Goal: Book appointment/travel/reservation

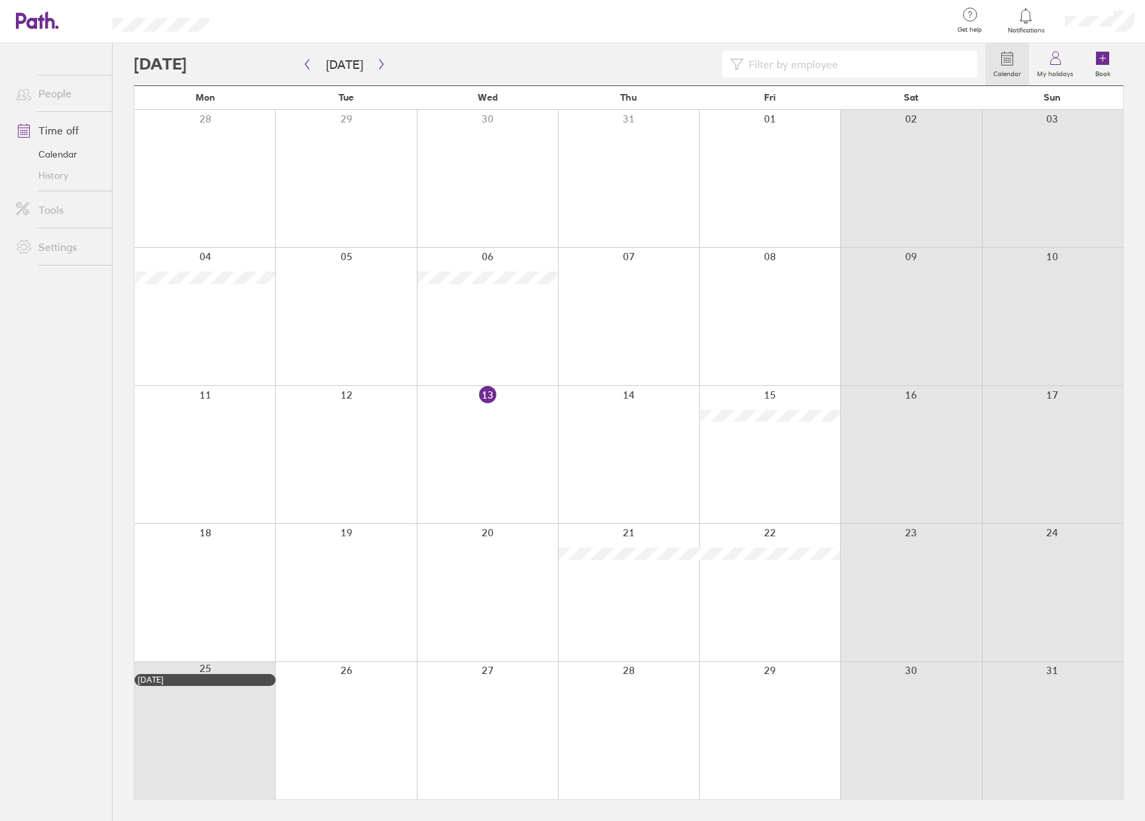
click at [191, 582] on div at bounding box center [204, 592] width 140 height 137
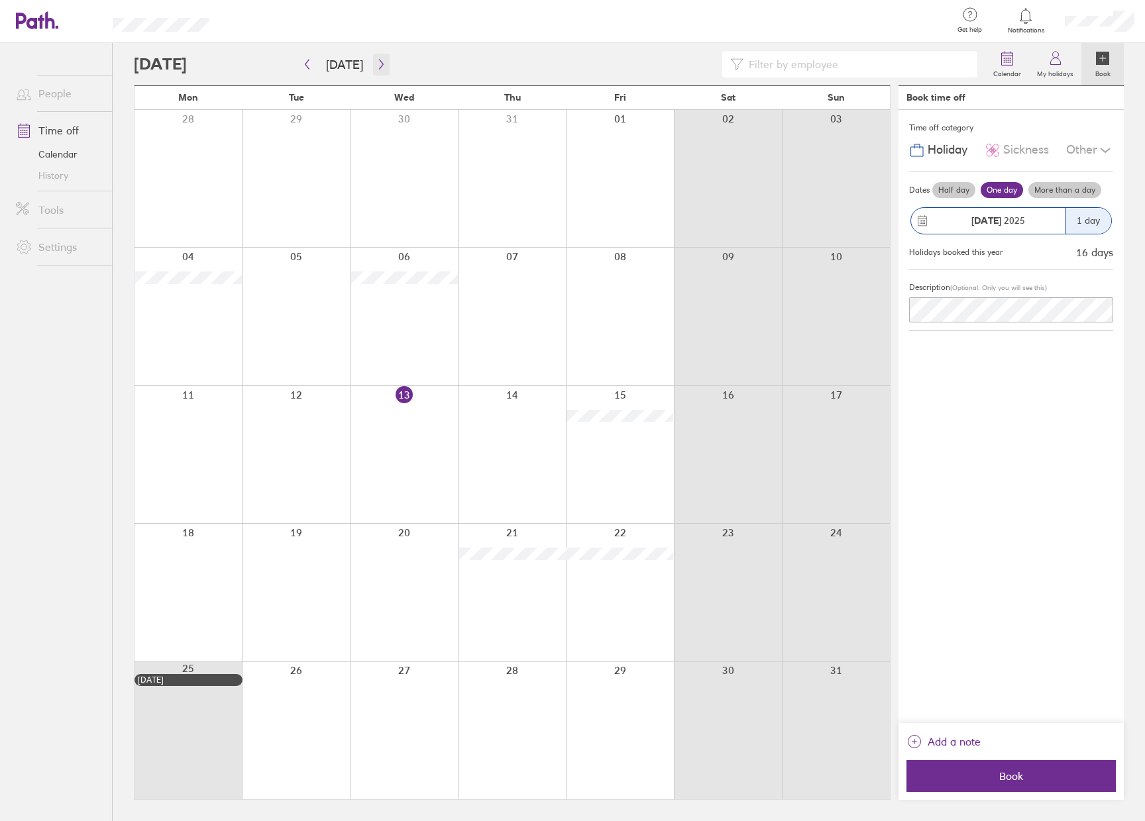
click at [376, 66] on icon "button" at bounding box center [381, 64] width 10 height 11
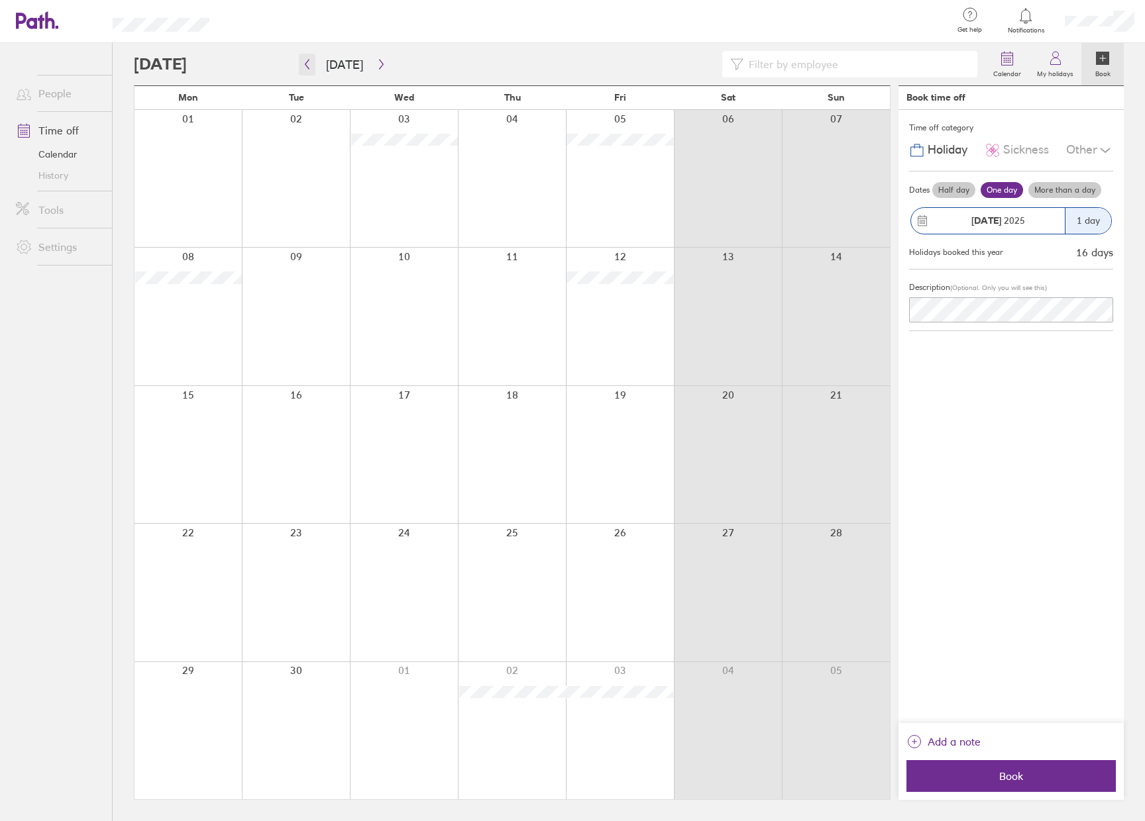
click at [304, 67] on icon "button" at bounding box center [307, 64] width 10 height 11
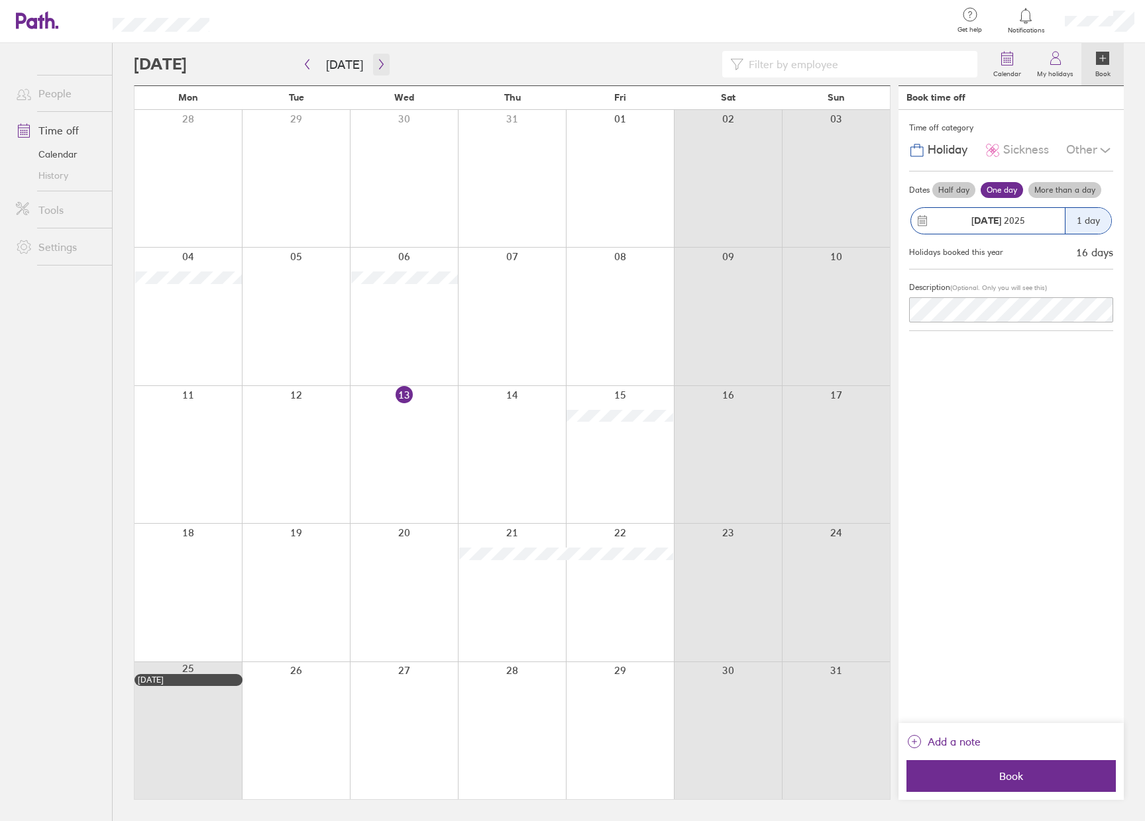
click at [376, 64] on icon "button" at bounding box center [381, 64] width 10 height 11
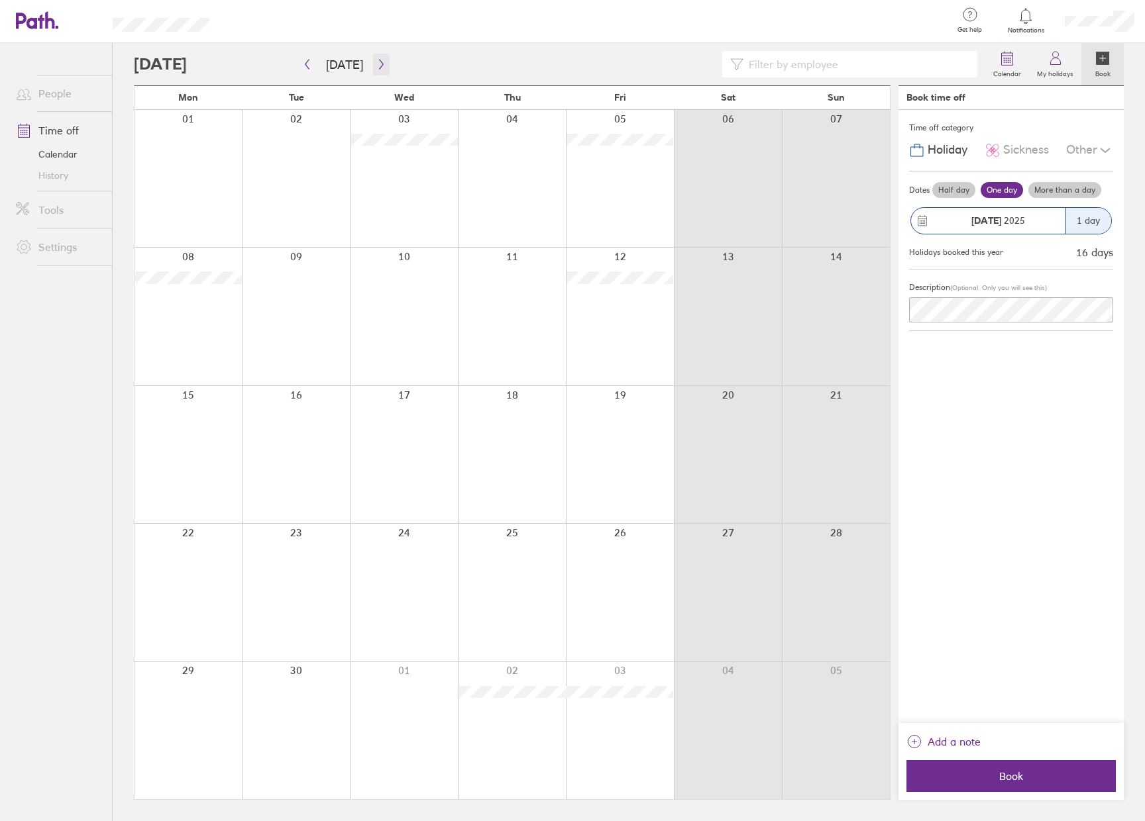
click at [376, 64] on icon "button" at bounding box center [381, 64] width 10 height 11
click at [303, 61] on icon "button" at bounding box center [307, 64] width 10 height 11
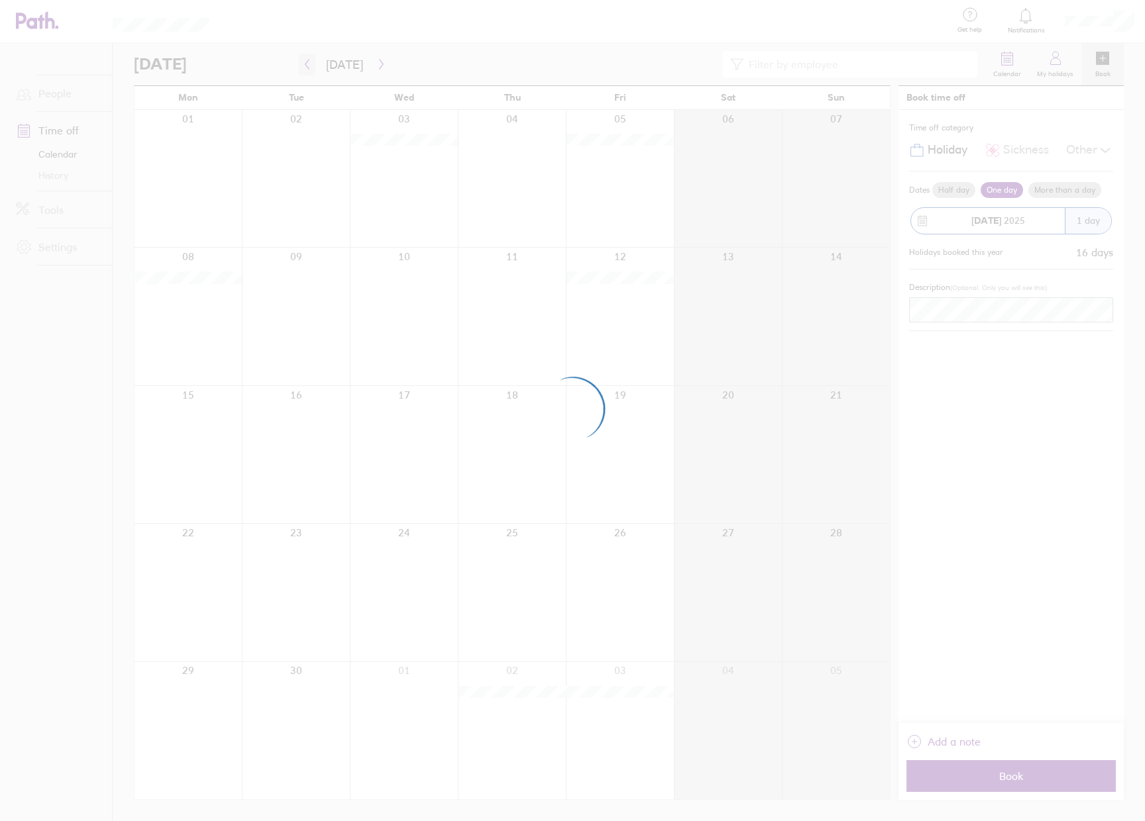
click at [303, 61] on div at bounding box center [572, 410] width 1145 height 821
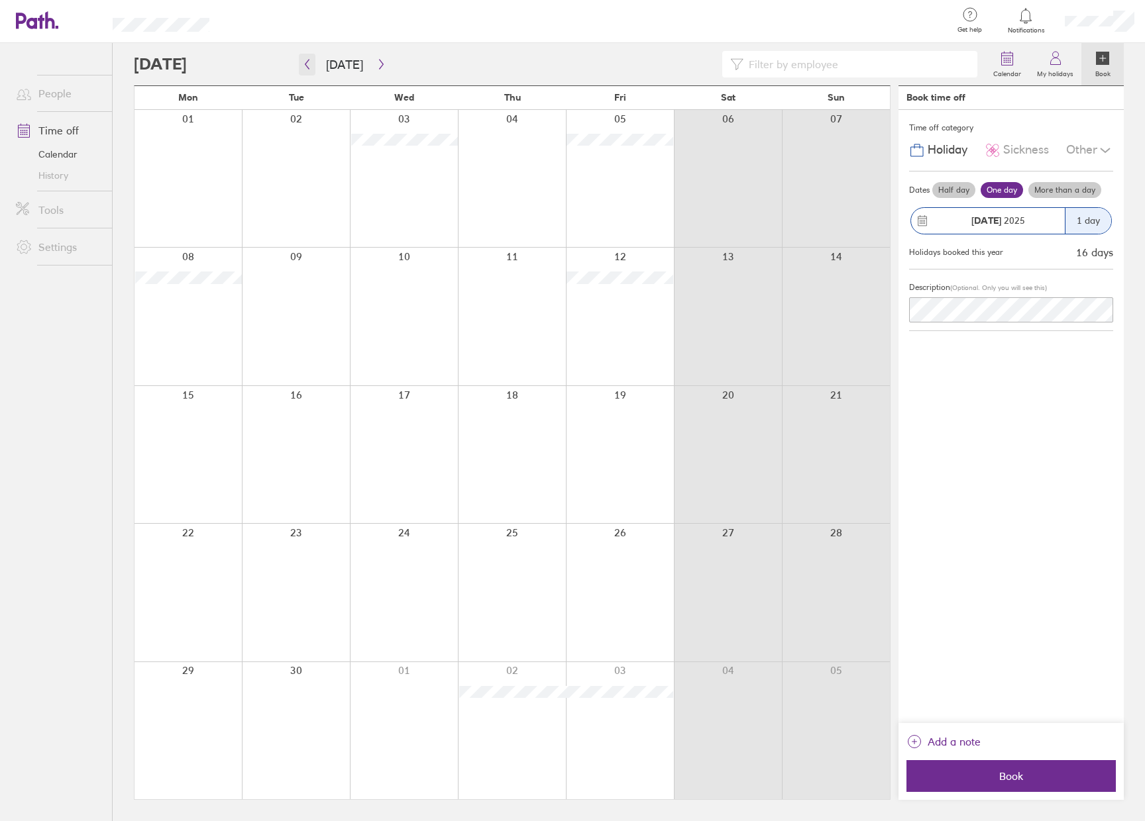
click at [308, 66] on icon "button" at bounding box center [307, 64] width 10 height 11
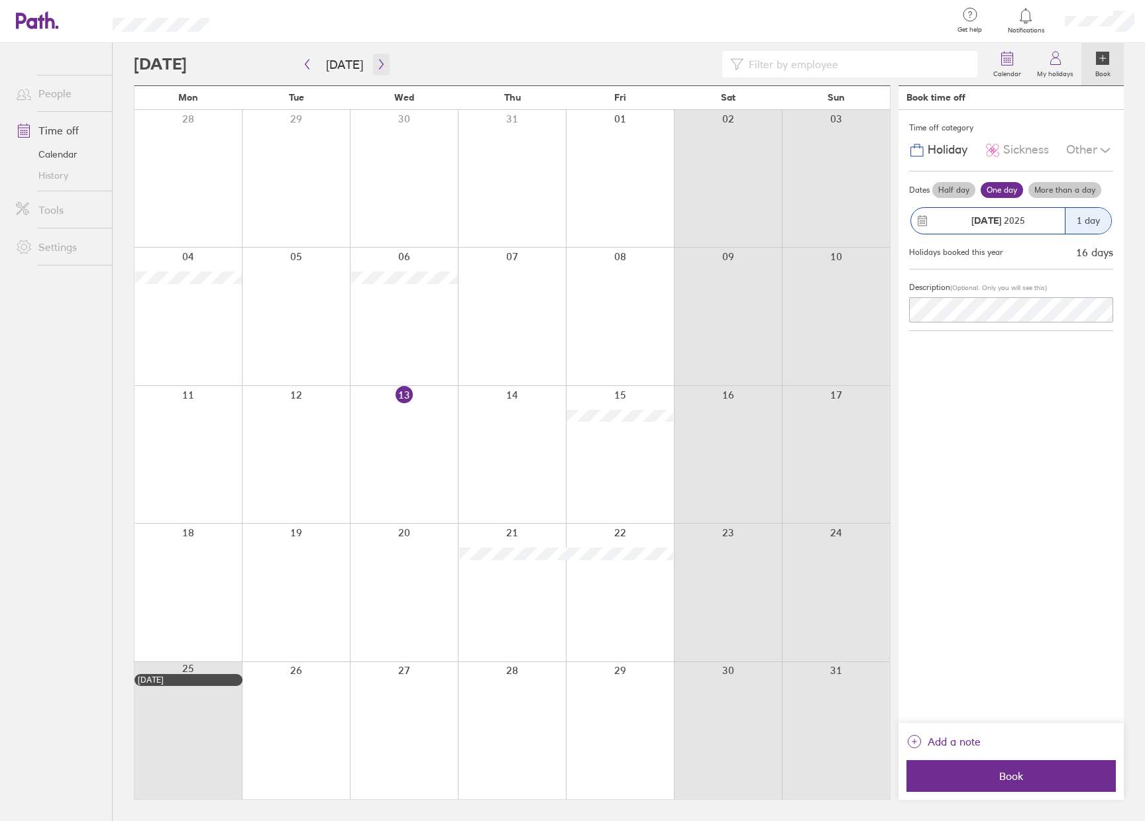
click at [378, 64] on icon "button" at bounding box center [381, 64] width 10 height 11
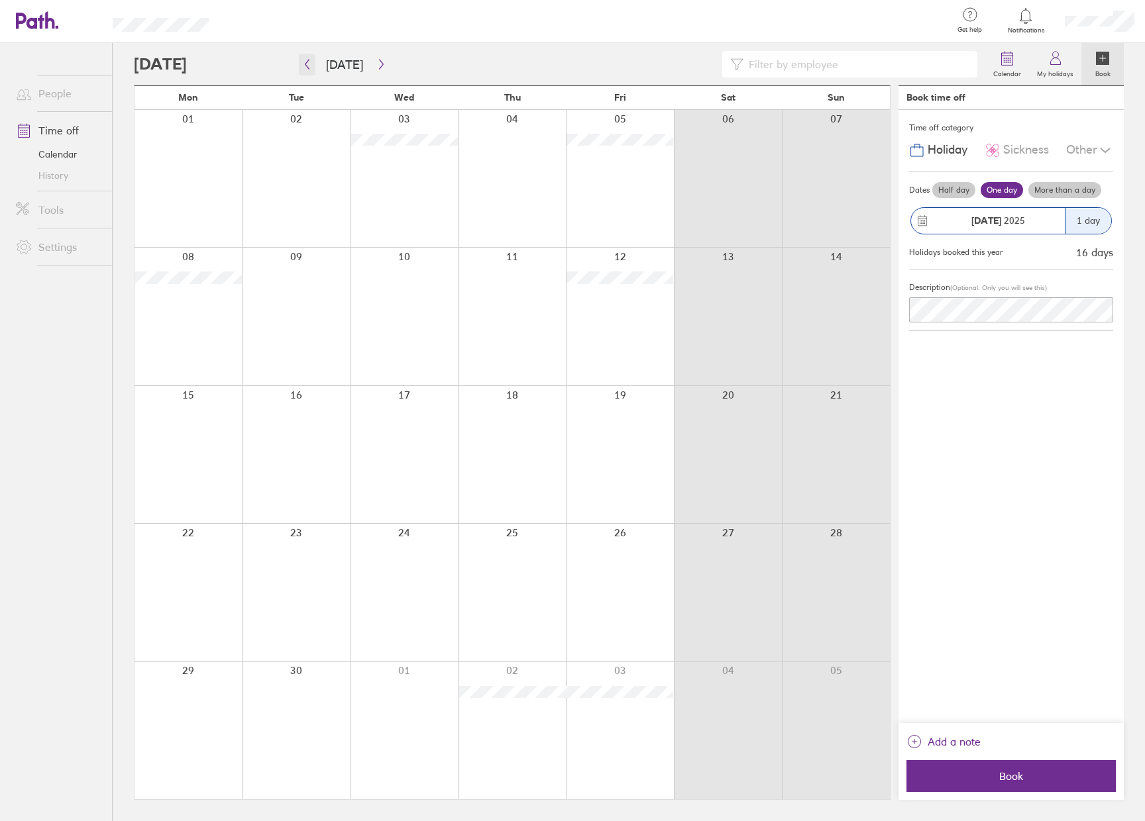
click at [313, 67] on button "button" at bounding box center [307, 65] width 17 height 22
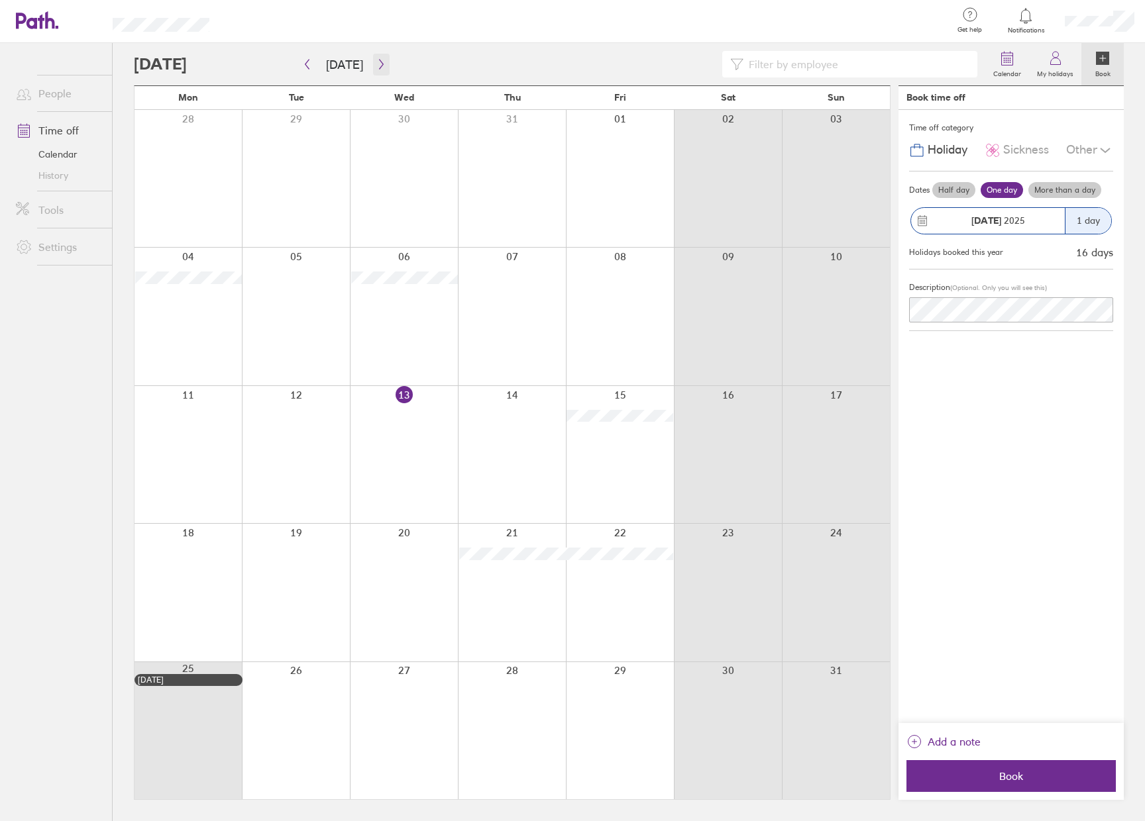
click at [384, 64] on button "button" at bounding box center [381, 65] width 17 height 22
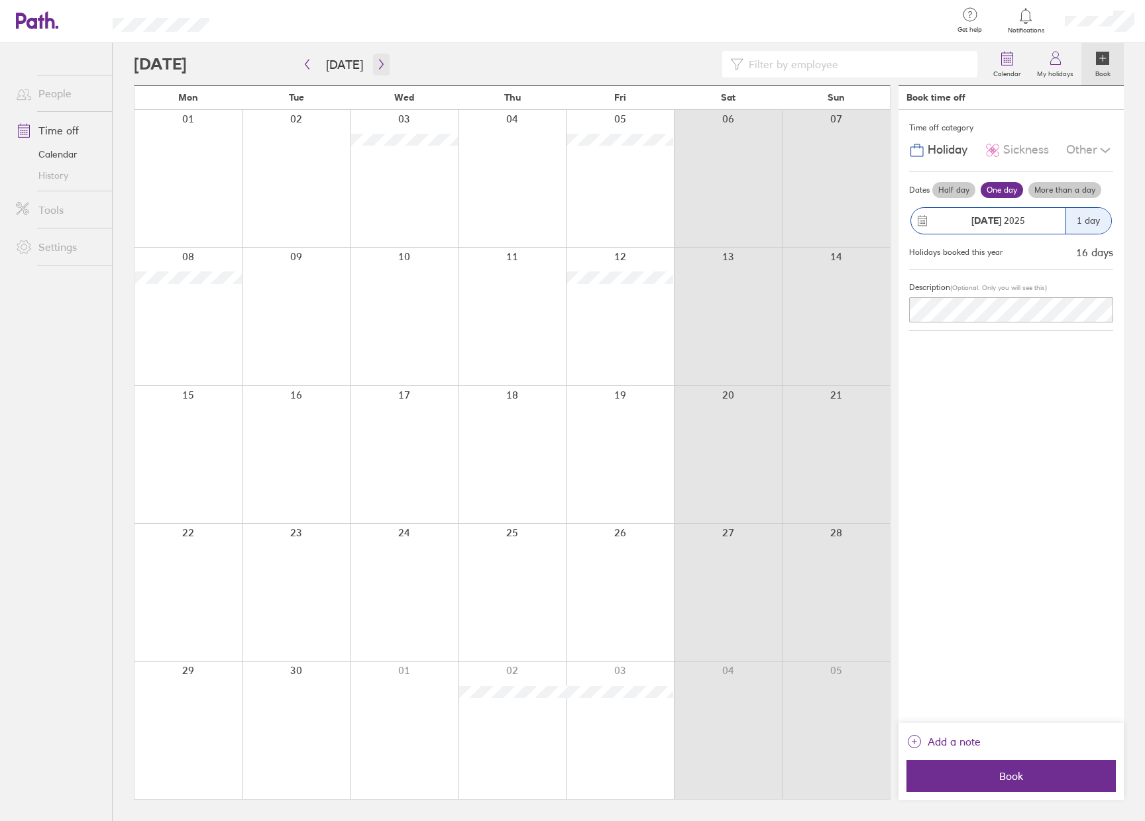
click at [380, 63] on icon "button" at bounding box center [381, 64] width 10 height 11
click at [376, 64] on icon "button" at bounding box center [381, 64] width 10 height 11
click at [376, 68] on icon "button" at bounding box center [381, 64] width 10 height 11
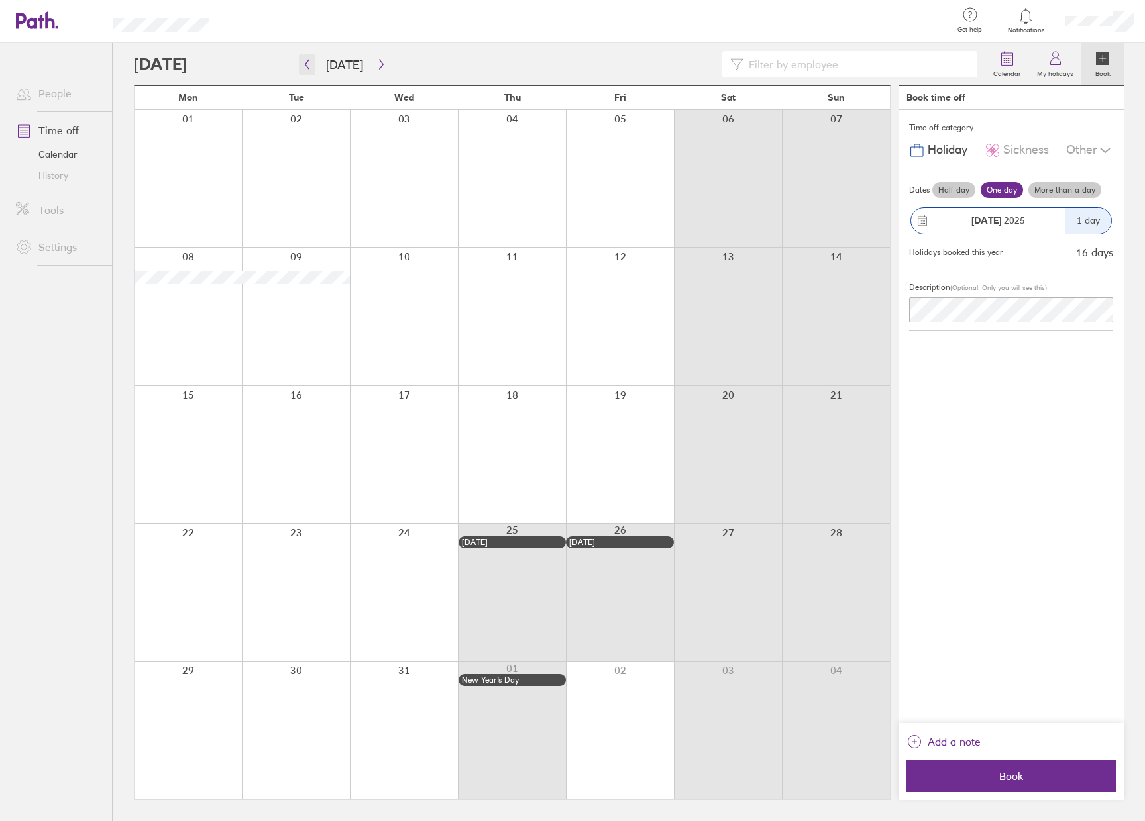
click at [301, 66] on button "button" at bounding box center [307, 65] width 17 height 22
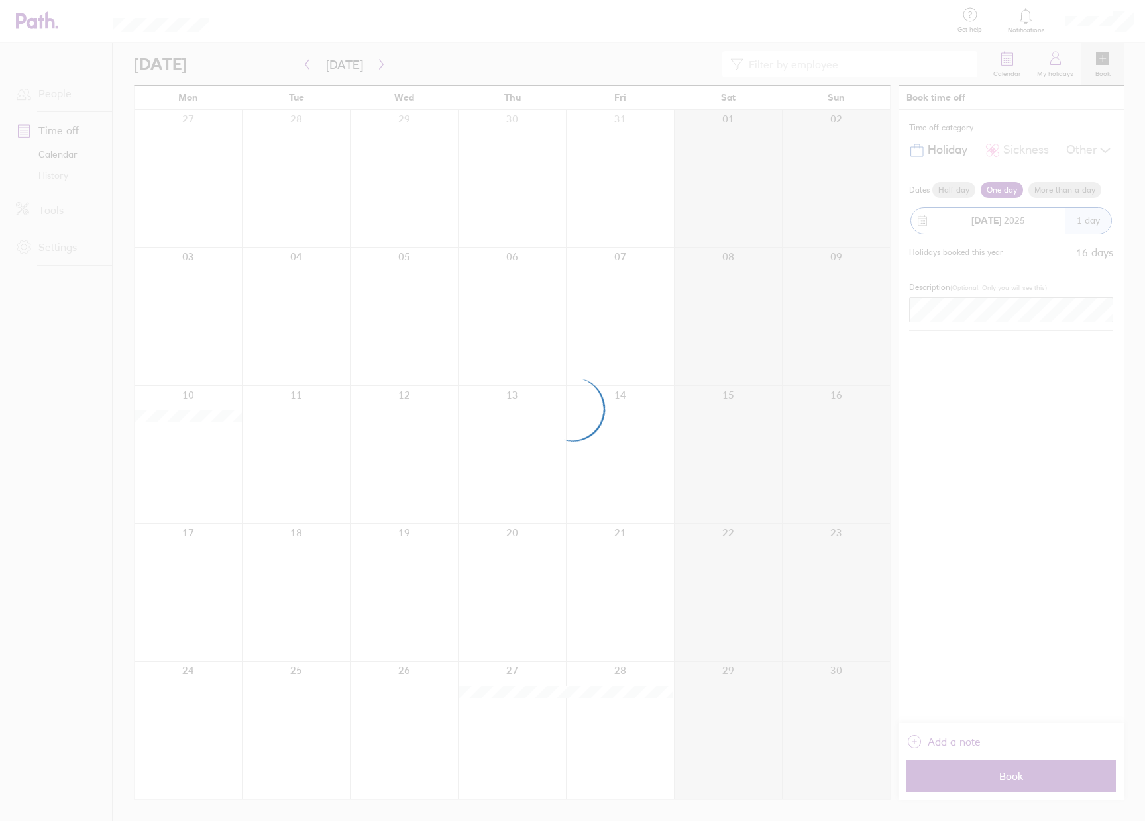
click at [305, 62] on div at bounding box center [572, 410] width 1145 height 821
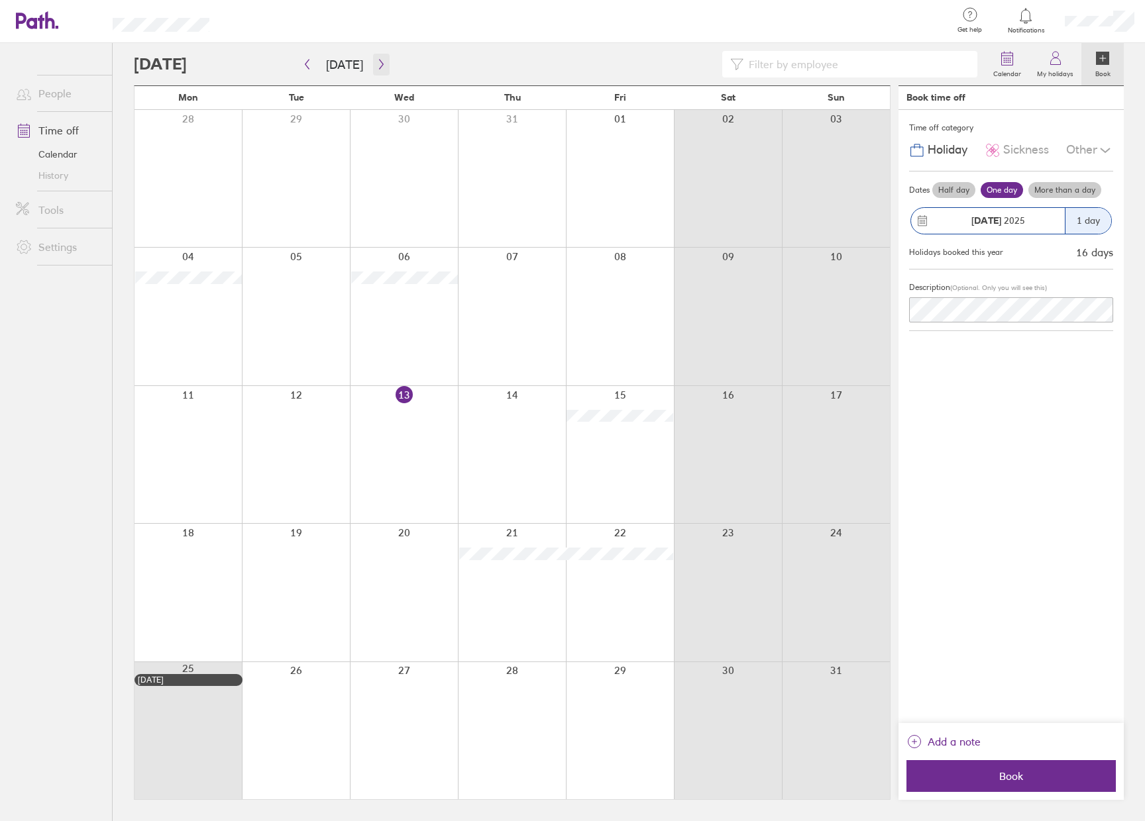
click at [376, 62] on icon "button" at bounding box center [381, 64] width 10 height 11
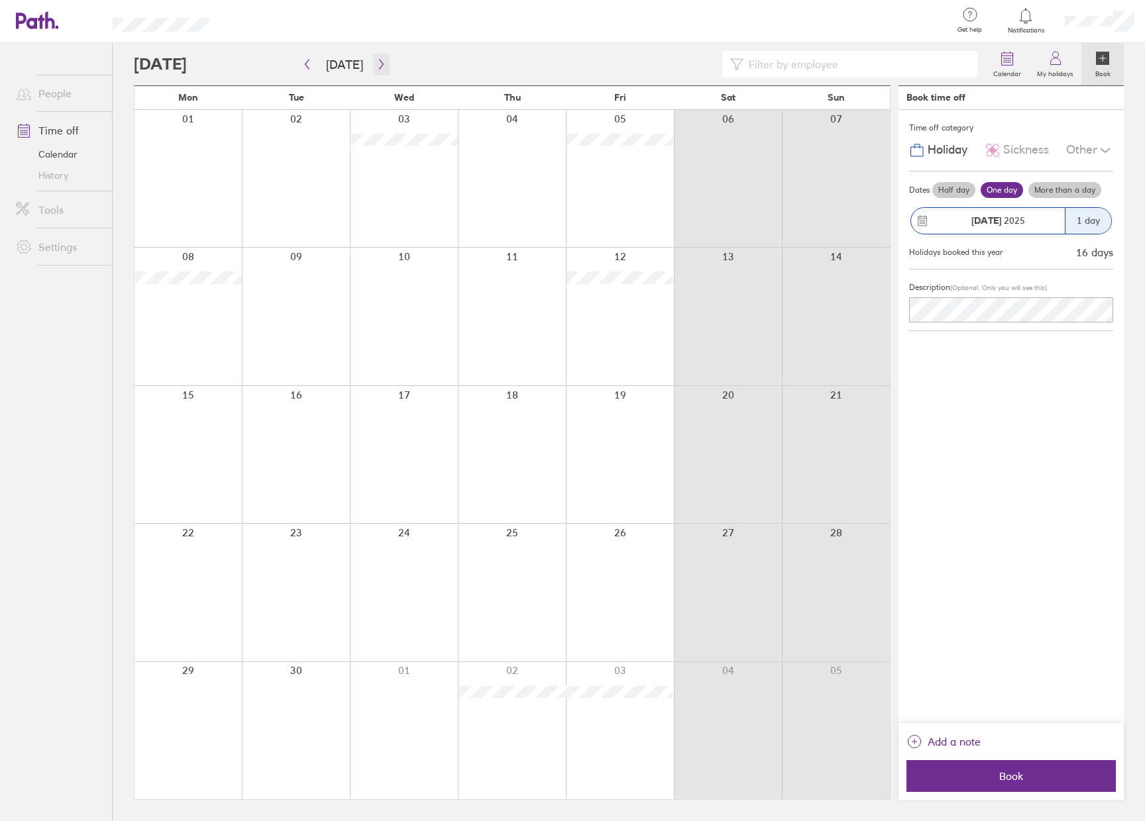
click at [376, 62] on icon "button" at bounding box center [381, 64] width 10 height 11
click at [384, 58] on button "button" at bounding box center [381, 65] width 17 height 22
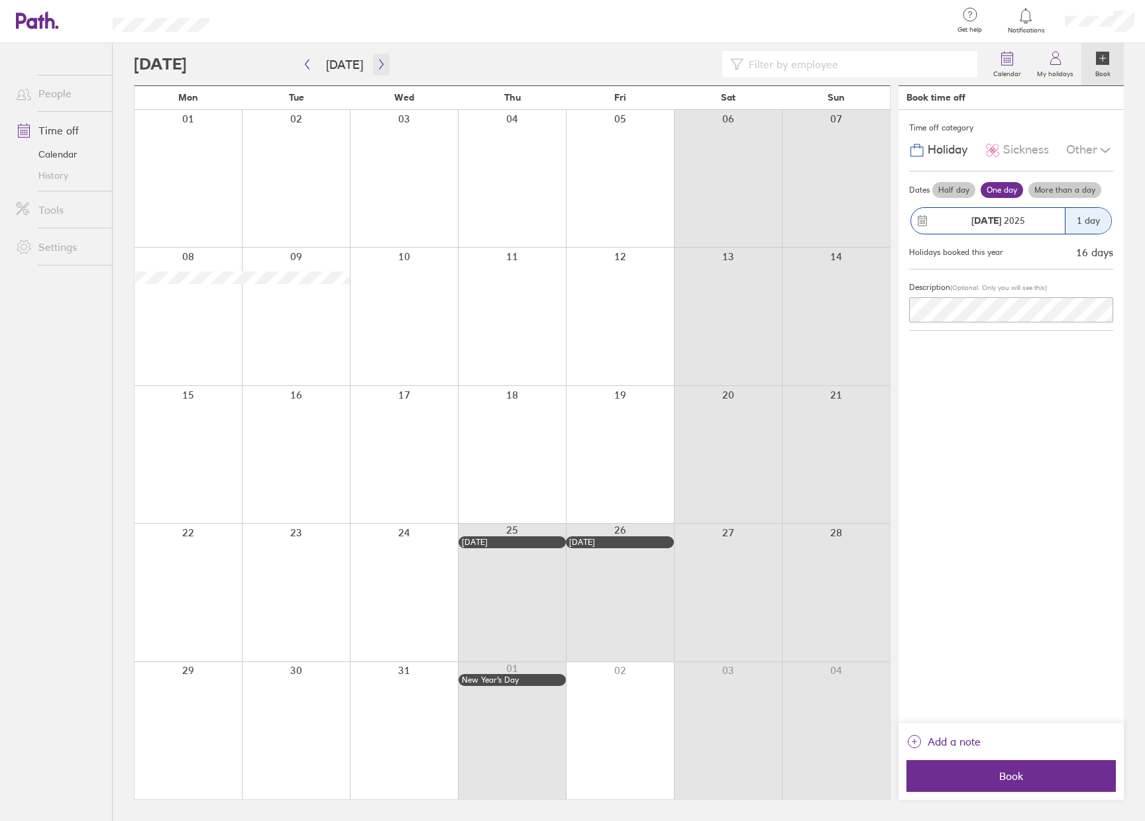
click at [376, 64] on icon "button" at bounding box center [381, 64] width 10 height 11
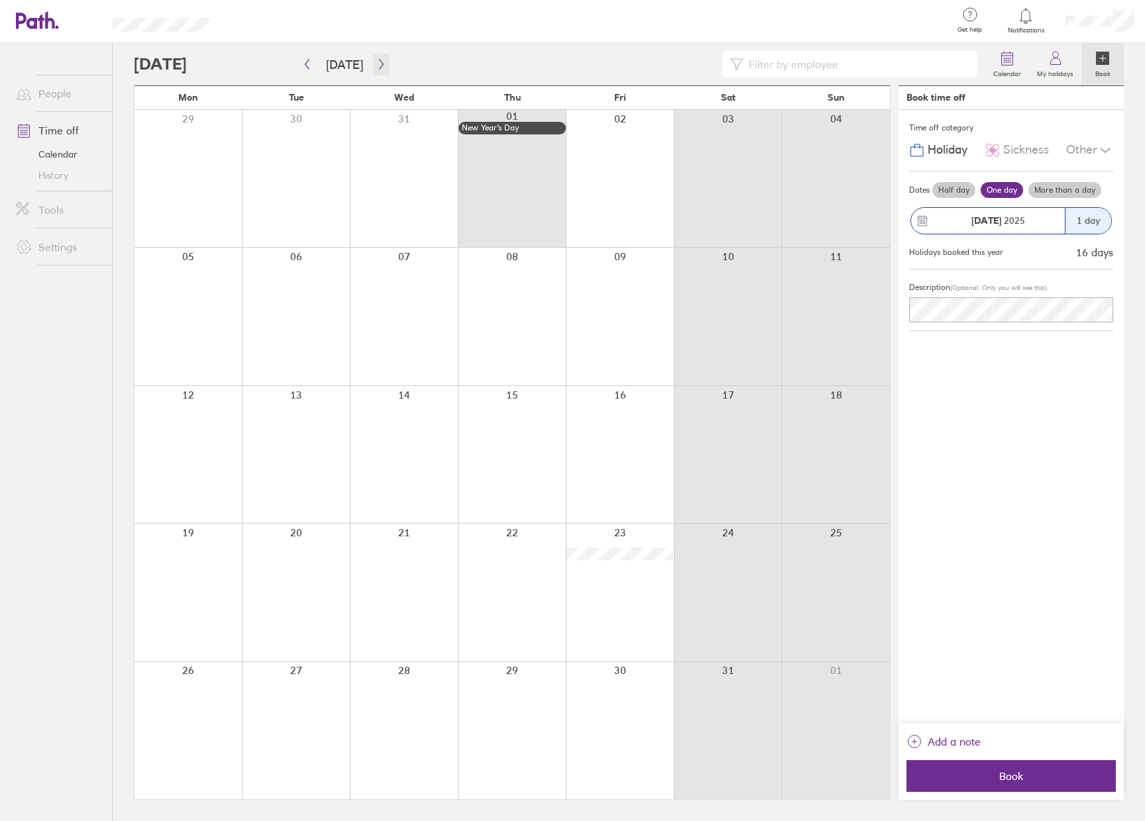
click at [376, 64] on icon "button" at bounding box center [381, 64] width 10 height 11
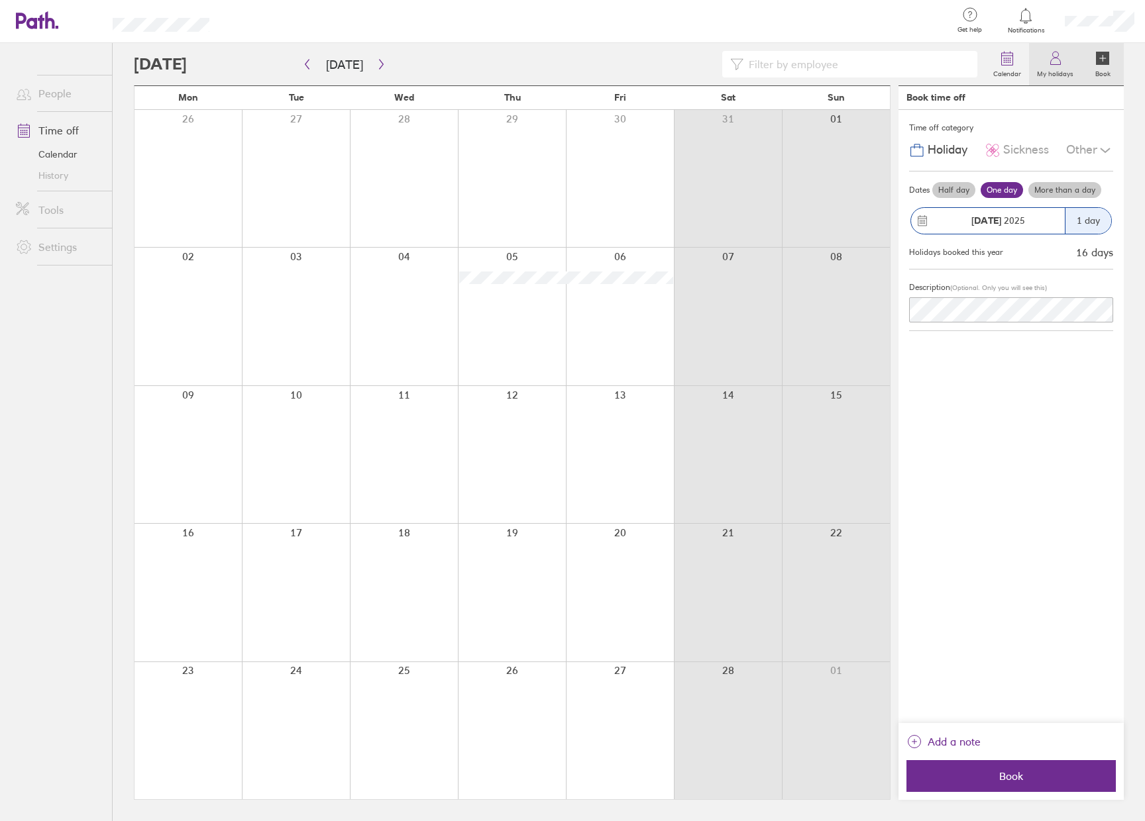
click at [1051, 69] on label "My holidays" at bounding box center [1055, 72] width 52 height 12
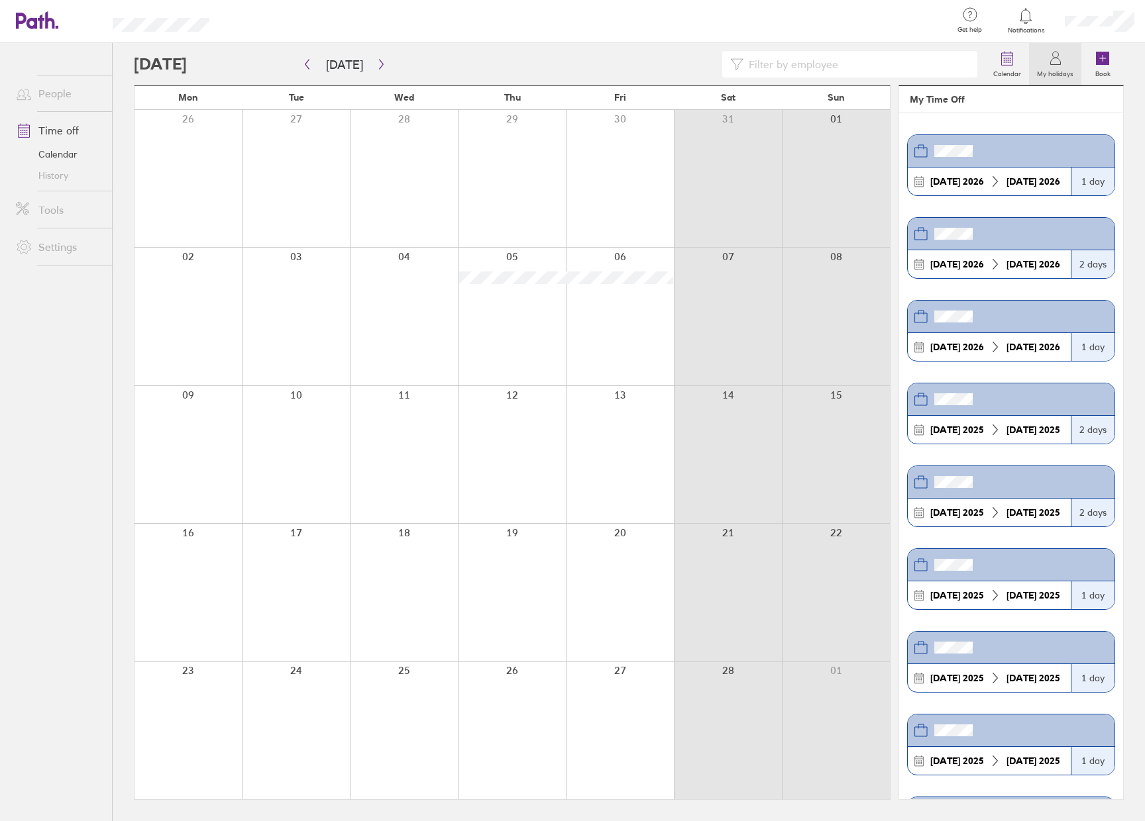
click at [1120, 38] on div at bounding box center [1099, 21] width 91 height 42
click at [1080, 54] on link "My profile" at bounding box center [1078, 60] width 132 height 34
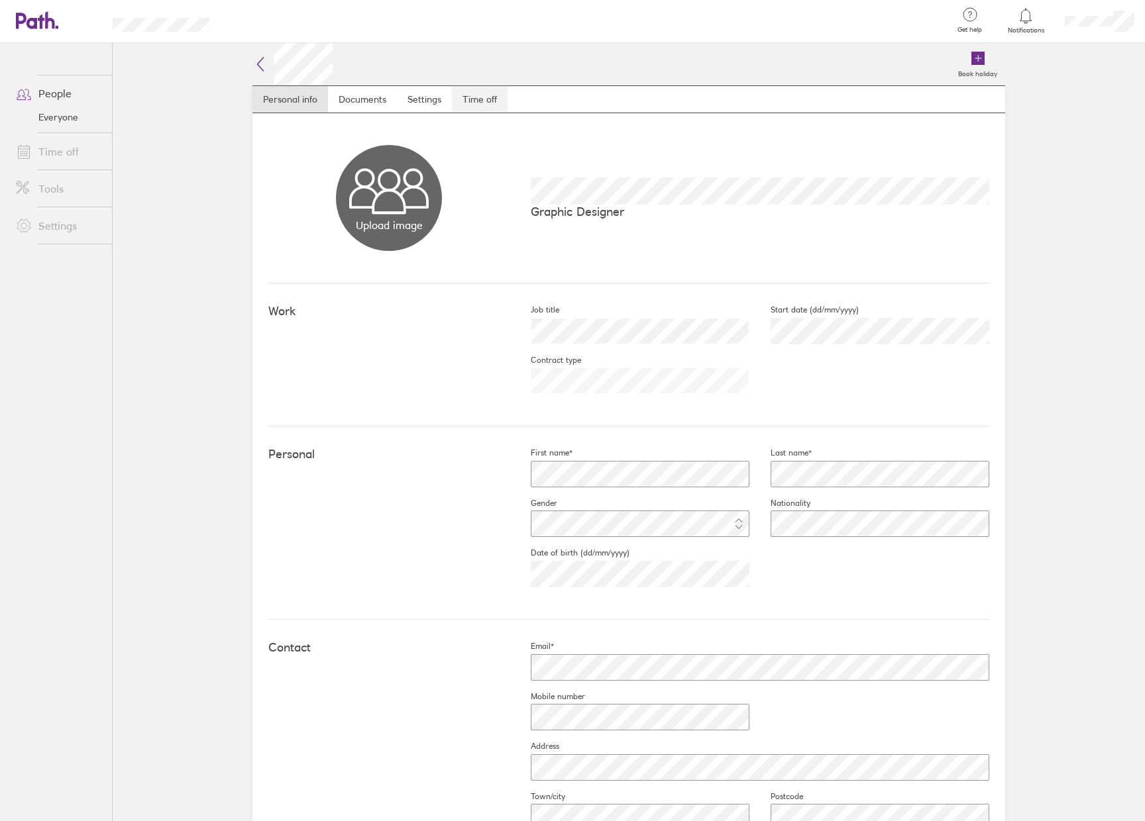
click at [476, 97] on link "Time off" at bounding box center [480, 99] width 56 height 26
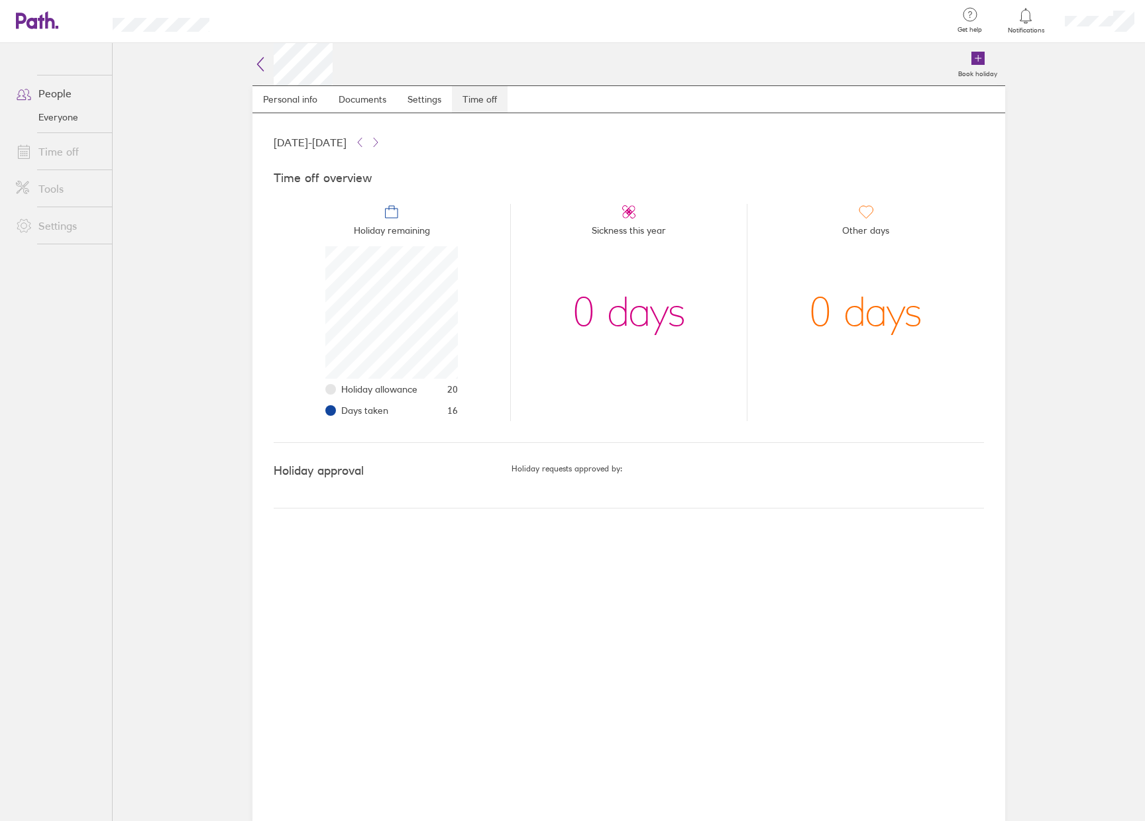
scroll to position [132, 132]
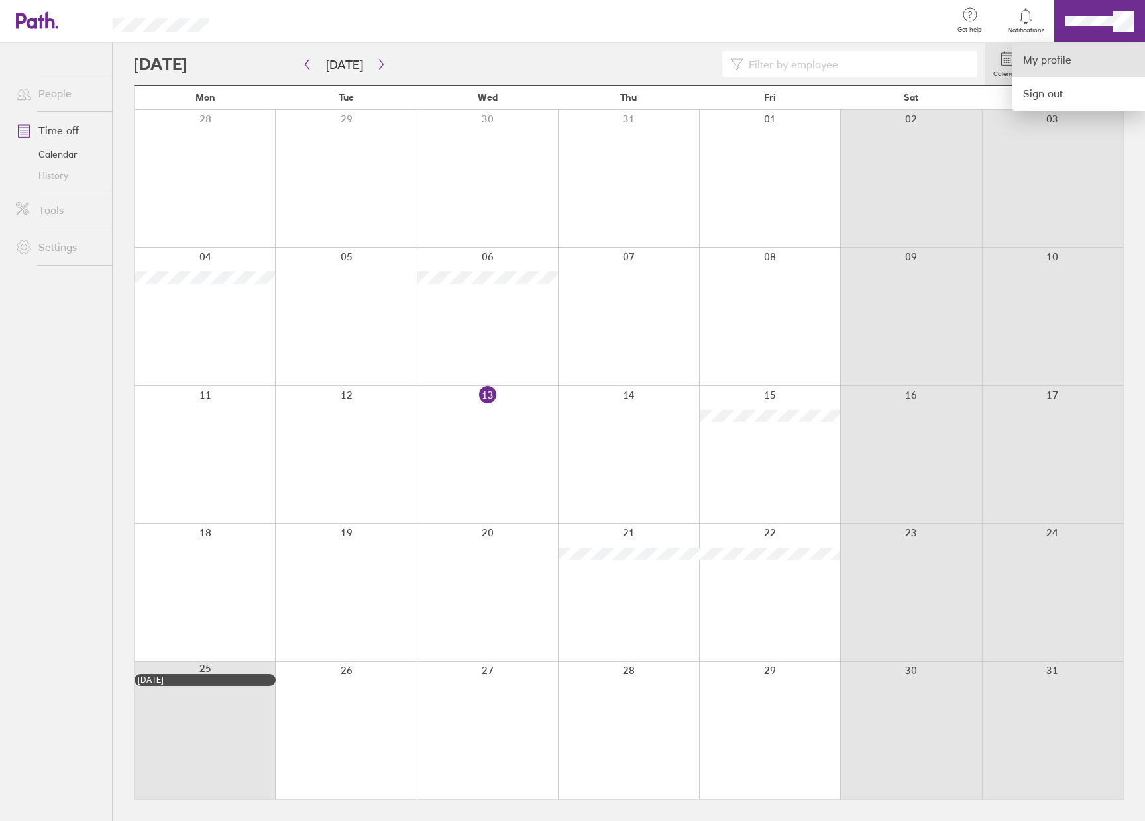
click at [1068, 58] on link "My profile" at bounding box center [1078, 60] width 132 height 34
